Goal: Task Accomplishment & Management: Use online tool/utility

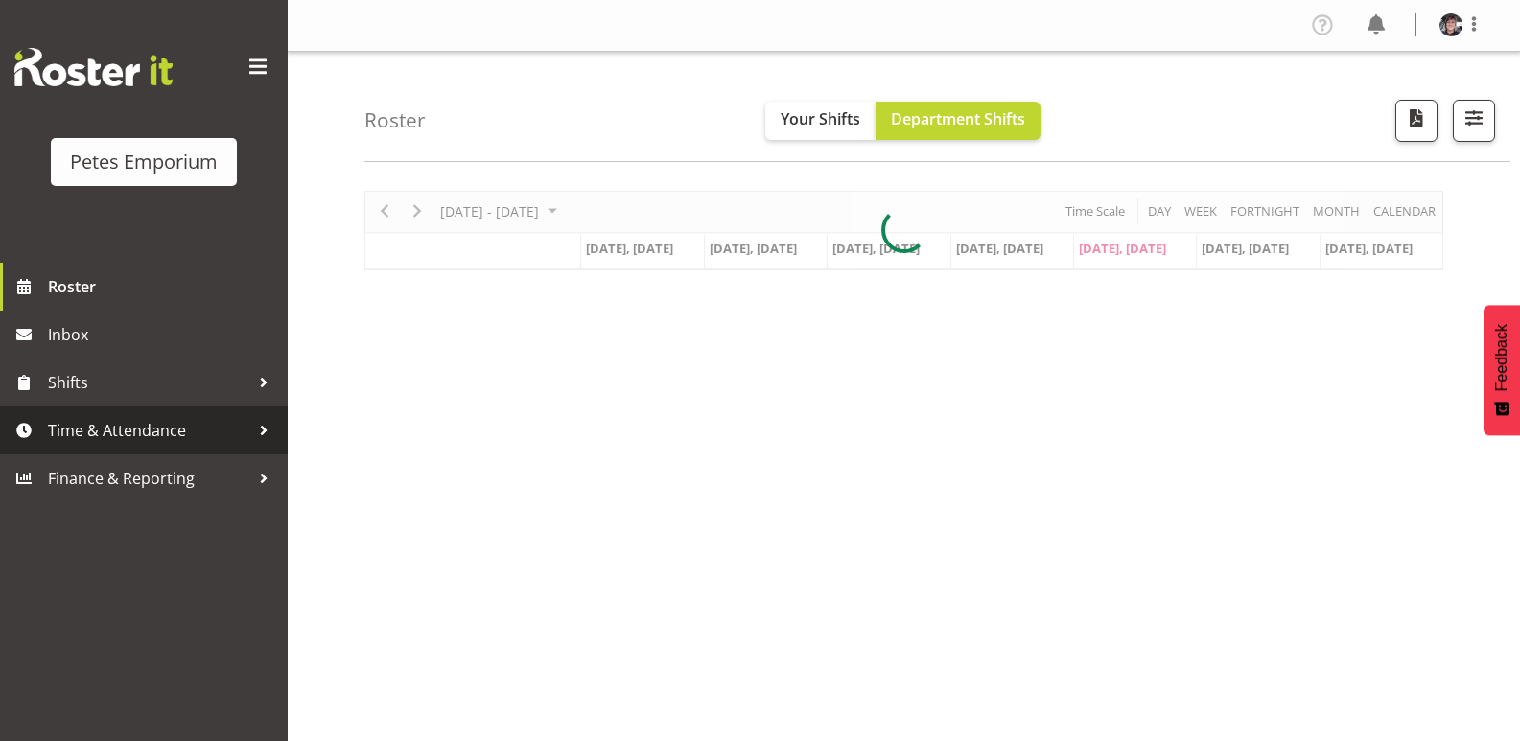
click at [112, 425] on span "Time & Attendance" at bounding box center [148, 430] width 201 height 29
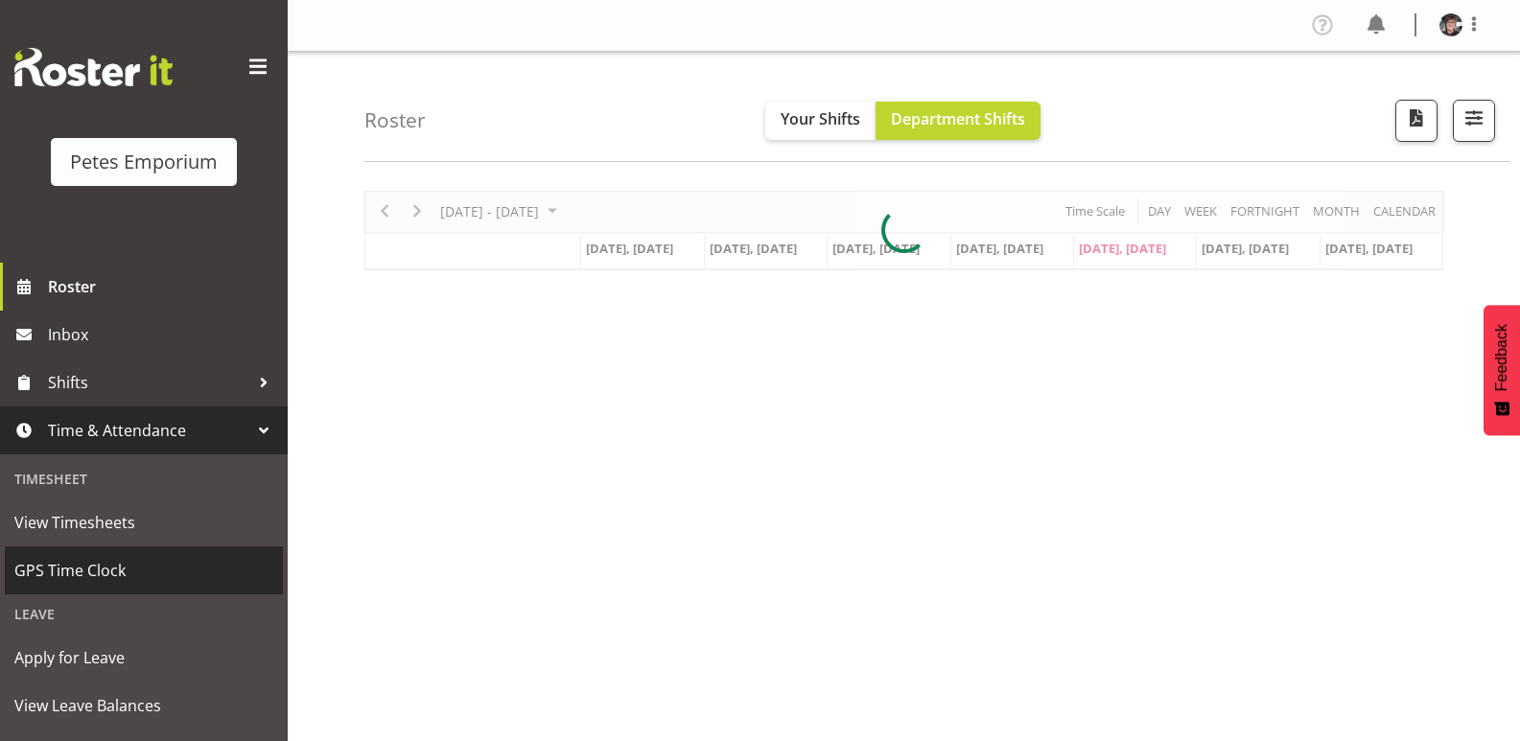
click at [103, 570] on span "GPS Time Clock" at bounding box center [143, 570] width 259 height 29
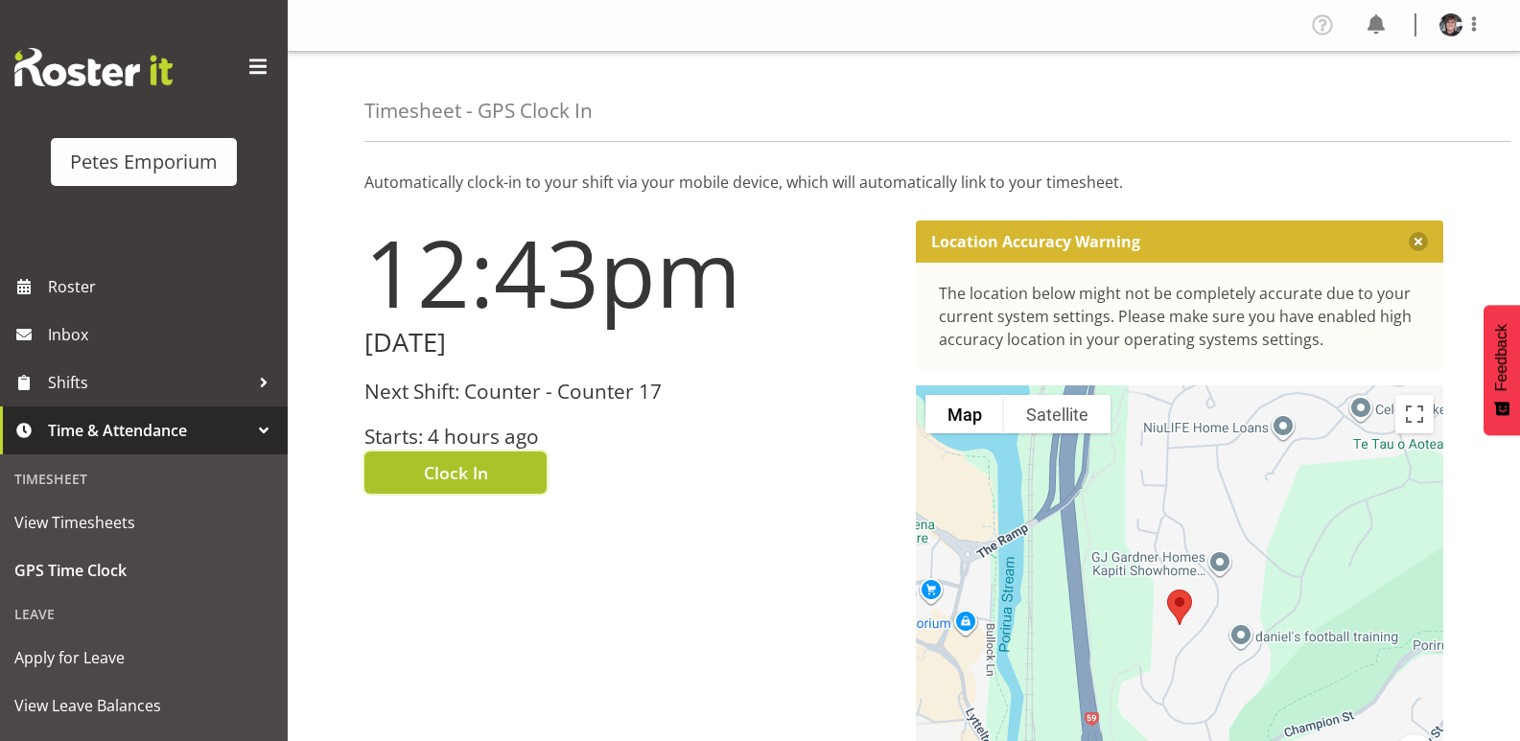
click at [460, 471] on span "Clock In" at bounding box center [456, 472] width 64 height 25
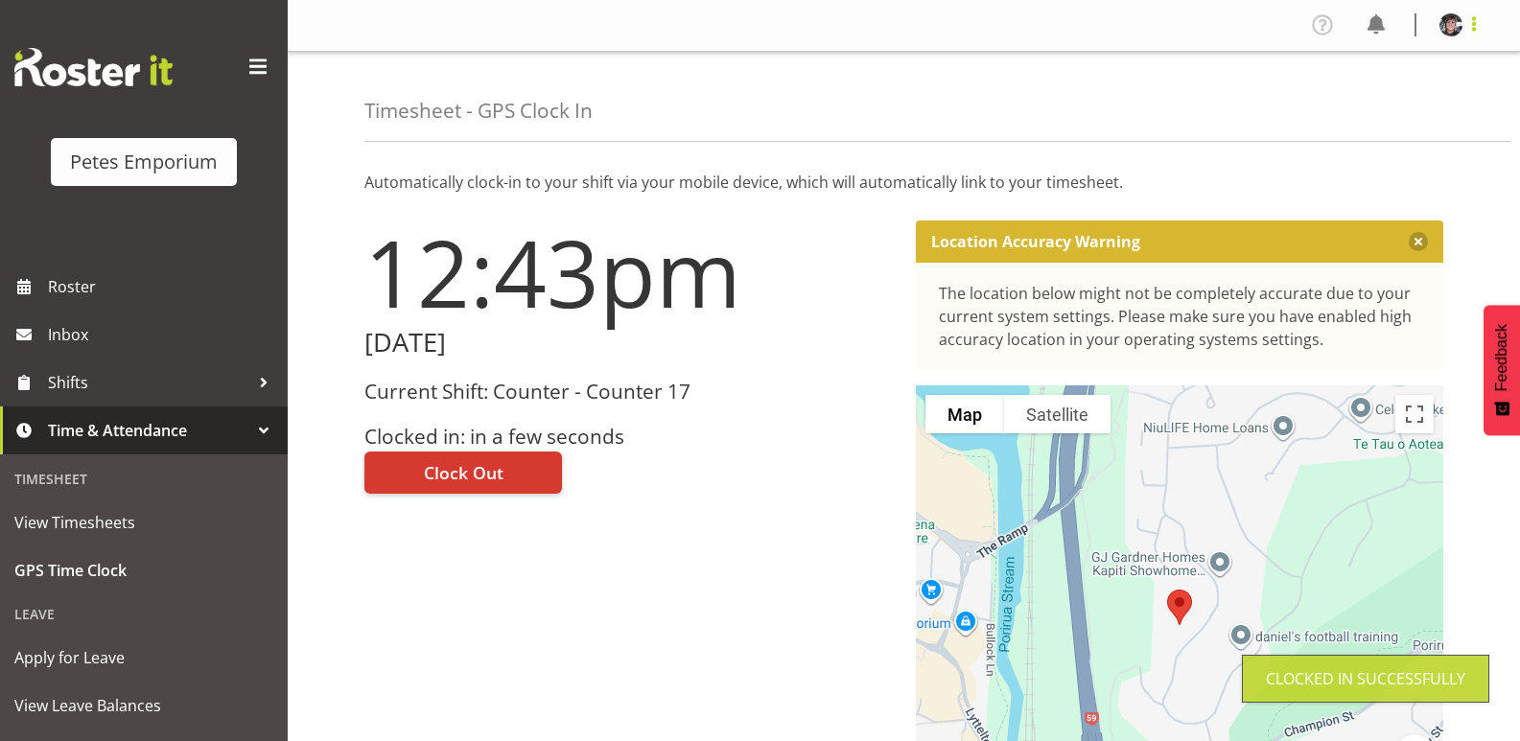
click at [1474, 27] on span at bounding box center [1473, 23] width 23 height 23
click at [1376, 105] on link "Log Out" at bounding box center [1393, 100] width 184 height 35
